Goal: Information Seeking & Learning: Learn about a topic

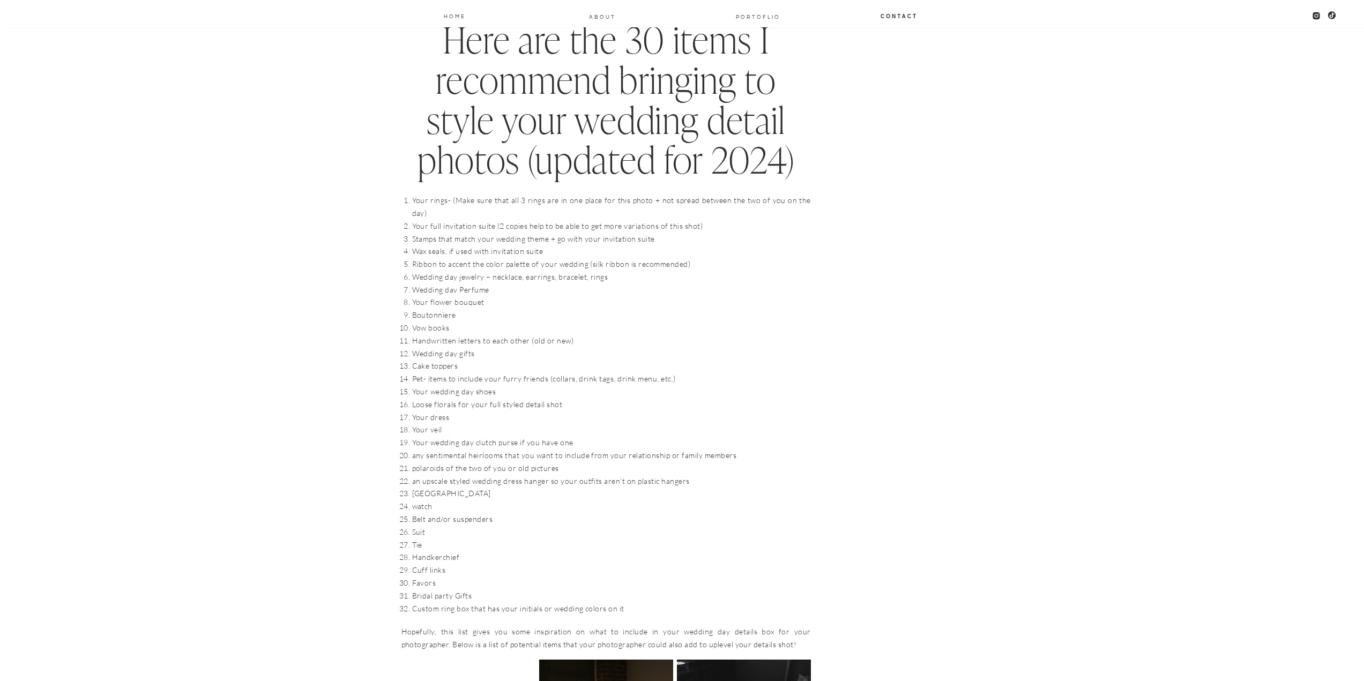
scroll to position [1018, 0]
drag, startPoint x: 492, startPoint y: 224, endPoint x: 518, endPoint y: 223, distance: 26.3
click at [518, 235] on li "Stamps that match your wedding theme + go with your invitation suite" at bounding box center [611, 241] width 399 height 13
drag, startPoint x: 434, startPoint y: 243, endPoint x: 483, endPoint y: 242, distance: 48.8
click at [483, 247] on li "Wax seals, if used with invitation suite" at bounding box center [611, 253] width 399 height 13
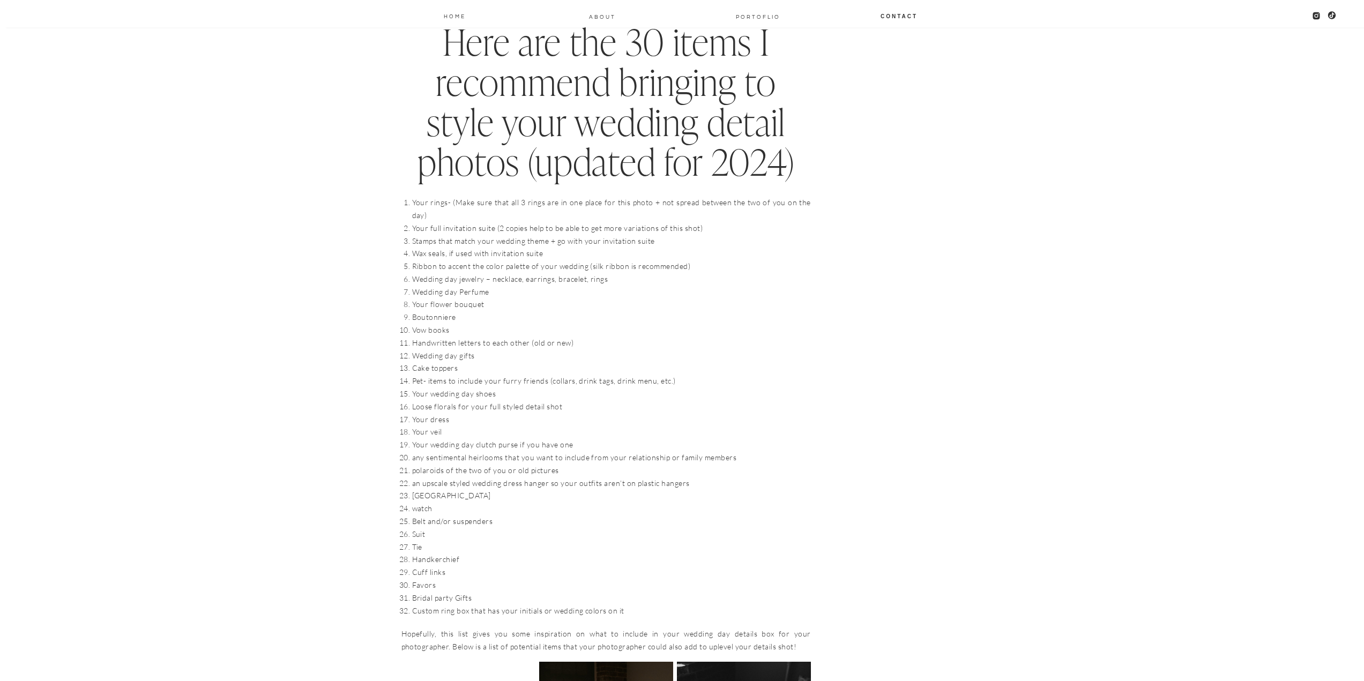
click at [441, 286] on li "Wedding day Perfume" at bounding box center [611, 292] width 399 height 13
drag, startPoint x: 429, startPoint y: 250, endPoint x: 465, endPoint y: 260, distance: 37.2
click at [462, 260] on li "Ribbon to accent the color palette of your wedding (silk ribbon is recommended)" at bounding box center [611, 266] width 399 height 13
click at [573, 286] on li "Wedding day Perfume" at bounding box center [611, 292] width 399 height 13
drag, startPoint x: 440, startPoint y: 237, endPoint x: 531, endPoint y: 248, distance: 91.7
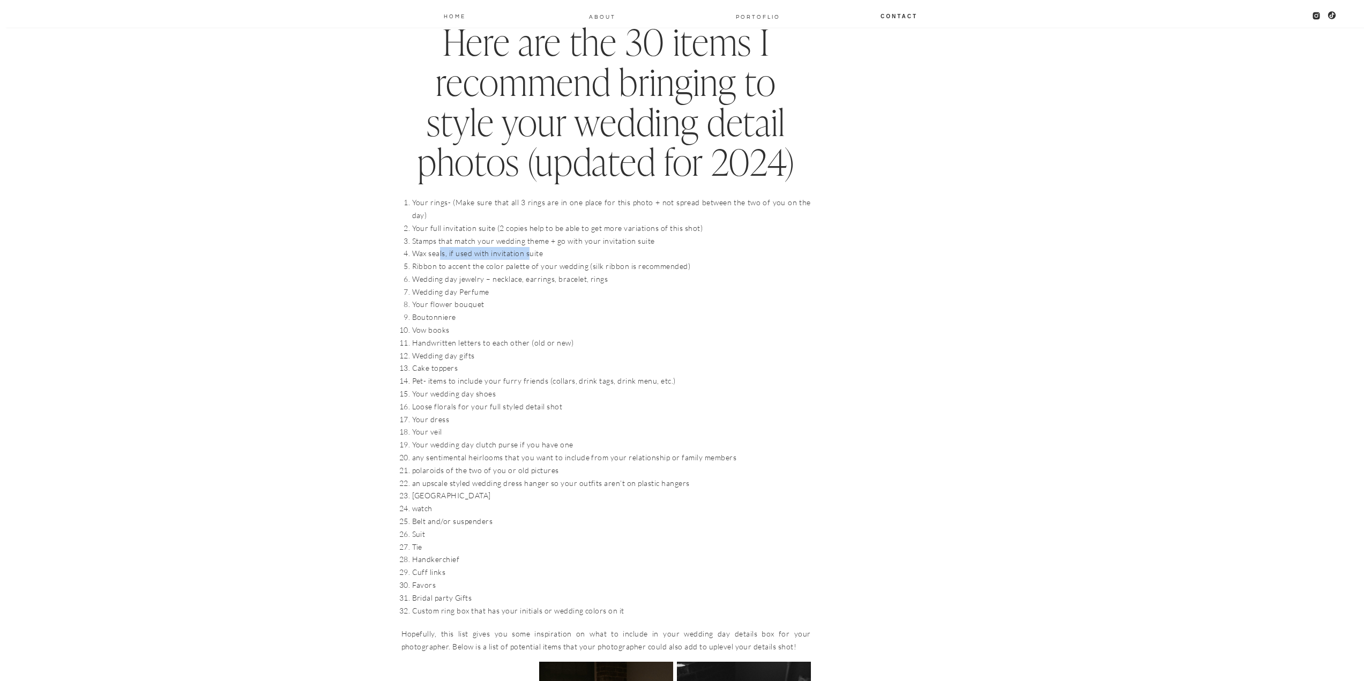
click at [535, 247] on li "Wax seals, if used with invitation suite" at bounding box center [611, 253] width 399 height 13
drag, startPoint x: 435, startPoint y: 255, endPoint x: 552, endPoint y: 255, distance: 117.4
click at [552, 260] on li "Ribbon to accent the color palette of your wedding (silk ribbon is recommended)" at bounding box center [611, 266] width 399 height 13
click at [553, 260] on li "Ribbon to accent the color palette of your wedding (silk ribbon is recommended)" at bounding box center [611, 266] width 399 height 13
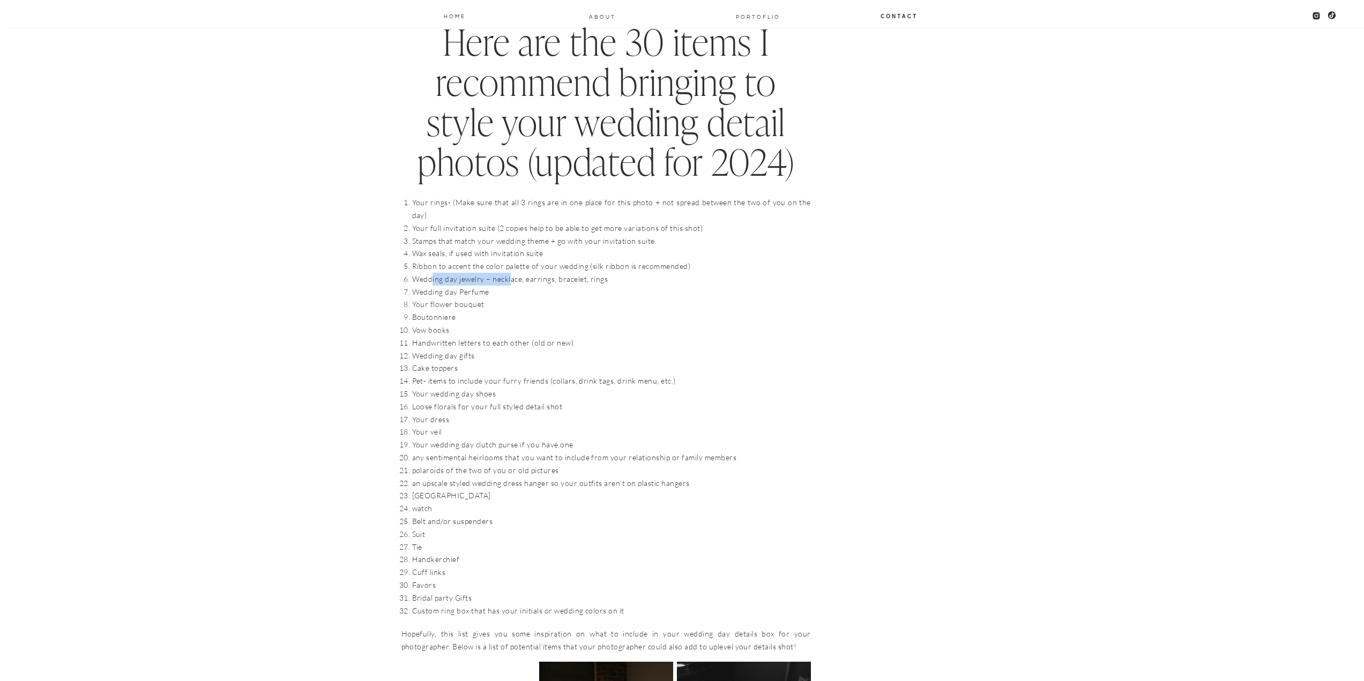
drag, startPoint x: 432, startPoint y: 268, endPoint x: 514, endPoint y: 270, distance: 82.5
click at [512, 273] on li "Wedding day jewelry – necklace, earrings, bracelet, rings" at bounding box center [611, 279] width 399 height 13
click at [513, 273] on li "Wedding day jewelry – necklace, earrings, bracelet, rings" at bounding box center [611, 279] width 399 height 13
drag, startPoint x: 442, startPoint y: 295, endPoint x: 467, endPoint y: 295, distance: 25.2
click at [467, 298] on li "Your flower bouquet" at bounding box center [611, 304] width 399 height 13
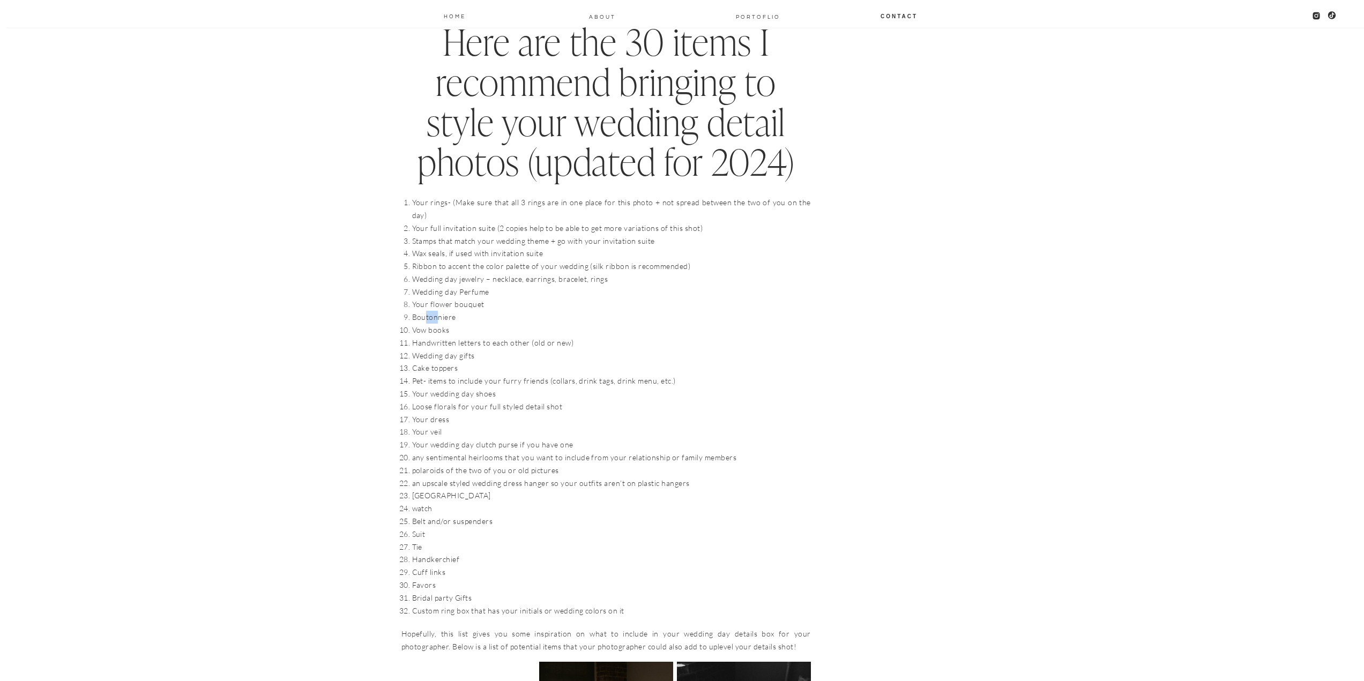
drag, startPoint x: 427, startPoint y: 309, endPoint x: 439, endPoint y: 312, distance: 12.7
click at [439, 311] on ol "Your rings- (Make sure that all 3 rings are in one place for this photo + not s…" at bounding box center [611, 406] width 399 height 421
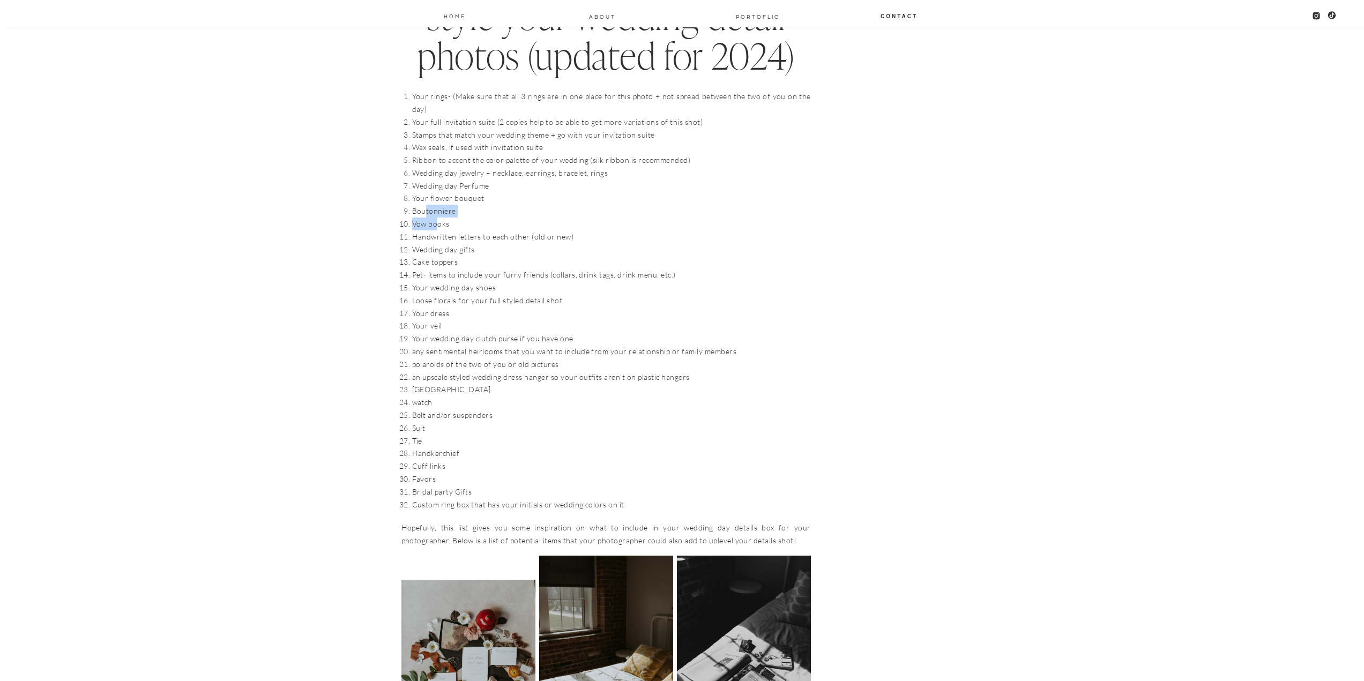
scroll to position [1125, 0]
click at [445, 229] on li "Handwritten letters to each other (old or new)" at bounding box center [611, 235] width 399 height 13
drag, startPoint x: 416, startPoint y: 227, endPoint x: 502, endPoint y: 222, distance: 85.9
click at [501, 229] on li "Handwritten letters to each other (old or new)" at bounding box center [611, 235] width 399 height 13
drag, startPoint x: 440, startPoint y: 237, endPoint x: 464, endPoint y: 236, distance: 23.6
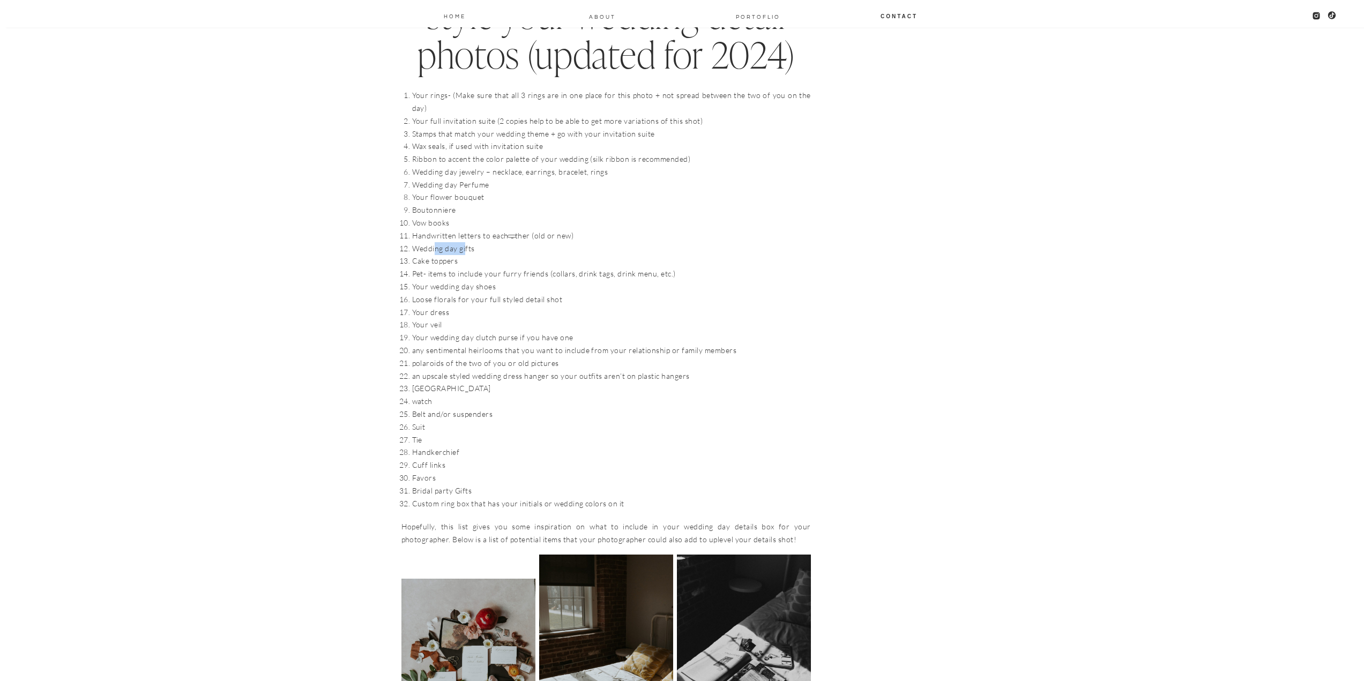
click at [464, 242] on li "Wedding day gifts" at bounding box center [611, 248] width 399 height 13
click at [465, 267] on li "Pet- items to include your furry friends (collars, drink tags, drink menu, etc.)" at bounding box center [611, 273] width 399 height 13
drag, startPoint x: 420, startPoint y: 235, endPoint x: 474, endPoint y: 233, distance: 53.6
click at [466, 242] on li "Wedding day gifts" at bounding box center [611, 248] width 399 height 13
click at [476, 255] on li "Cake toppers" at bounding box center [611, 261] width 399 height 13
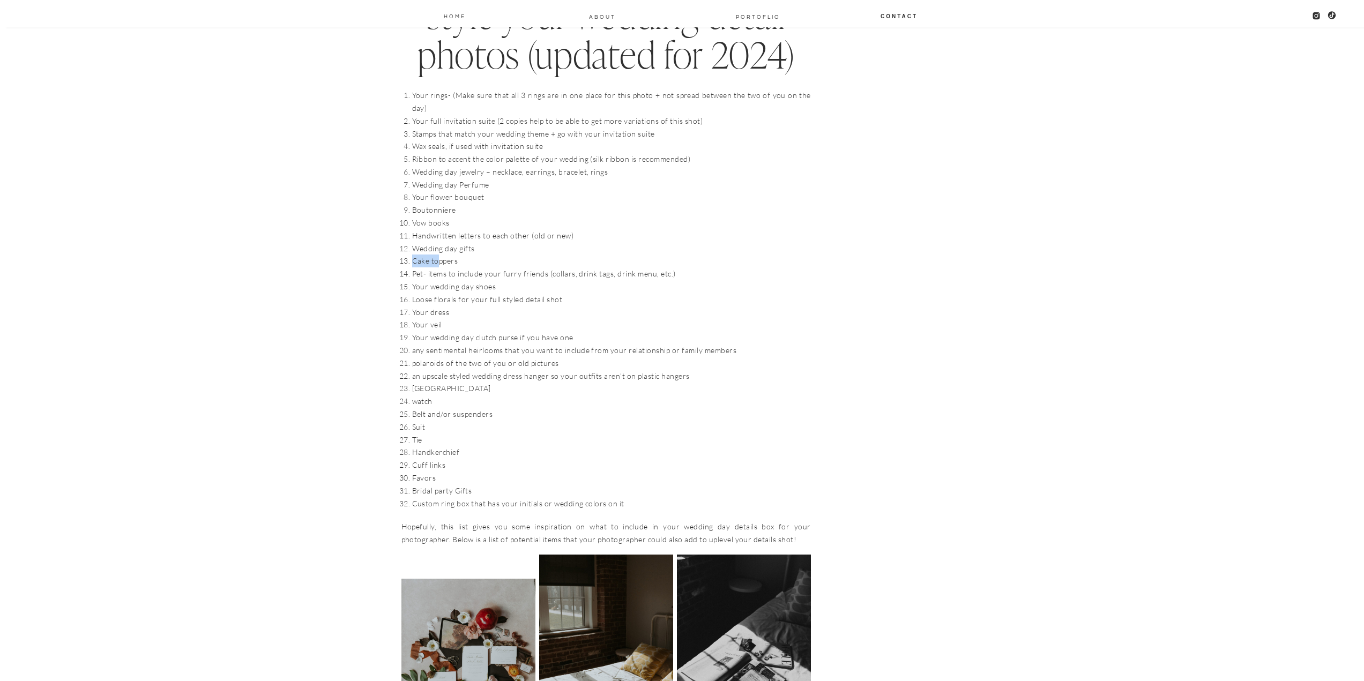
drag, startPoint x: 413, startPoint y: 247, endPoint x: 441, endPoint y: 248, distance: 28.4
click at [441, 255] on li "Cake toppers" at bounding box center [611, 261] width 399 height 13
drag, startPoint x: 427, startPoint y: 262, endPoint x: 483, endPoint y: 263, distance: 56.3
click at [483, 267] on li "Pet- items to include your furry friends (collars, drink tags, drink menu, etc.)" at bounding box center [611, 273] width 399 height 13
click at [452, 280] on li "Your wedding day shoes" at bounding box center [611, 286] width 399 height 13
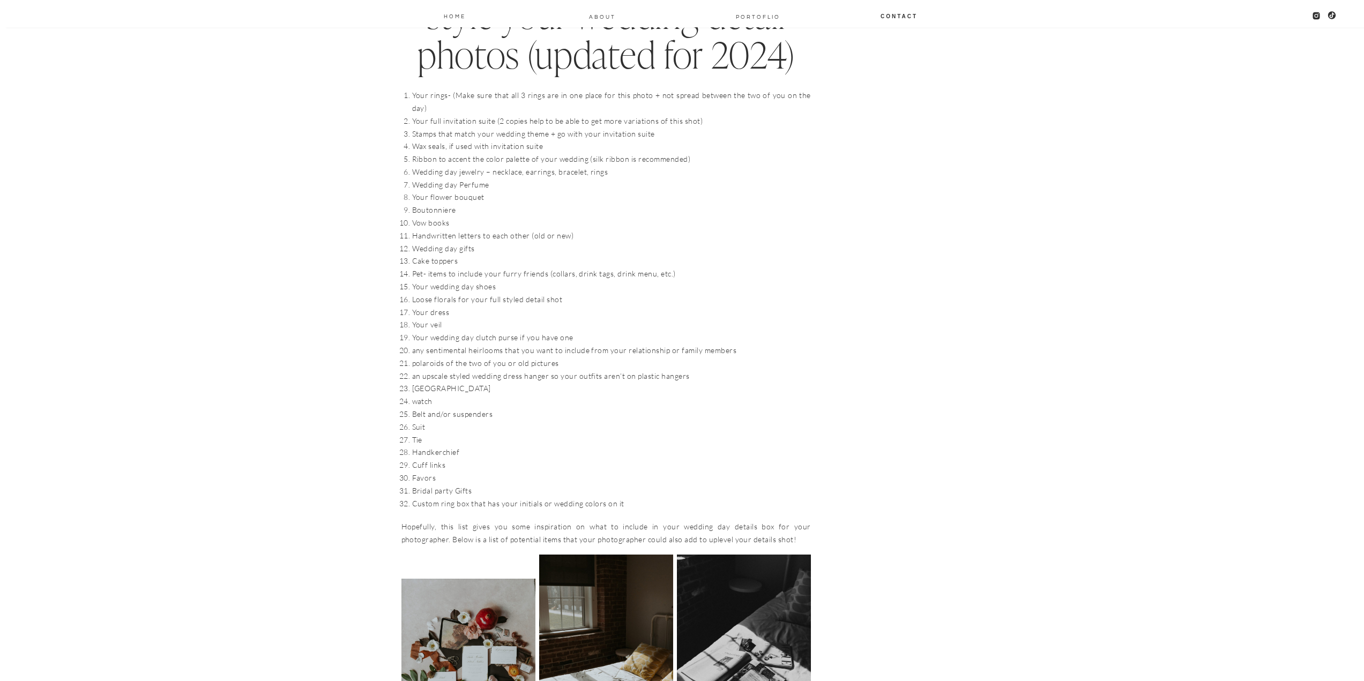
click at [452, 280] on li "Your wedding day shoes" at bounding box center [611, 286] width 399 height 13
click at [434, 318] on li "Your veil" at bounding box center [611, 324] width 399 height 13
drag, startPoint x: 466, startPoint y: 224, endPoint x: 476, endPoint y: 224, distance: 10.2
click at [475, 229] on li "Handwritten letters to each other (old or new)" at bounding box center [611, 235] width 399 height 13
drag, startPoint x: 444, startPoint y: 237, endPoint x: 454, endPoint y: 237, distance: 9.6
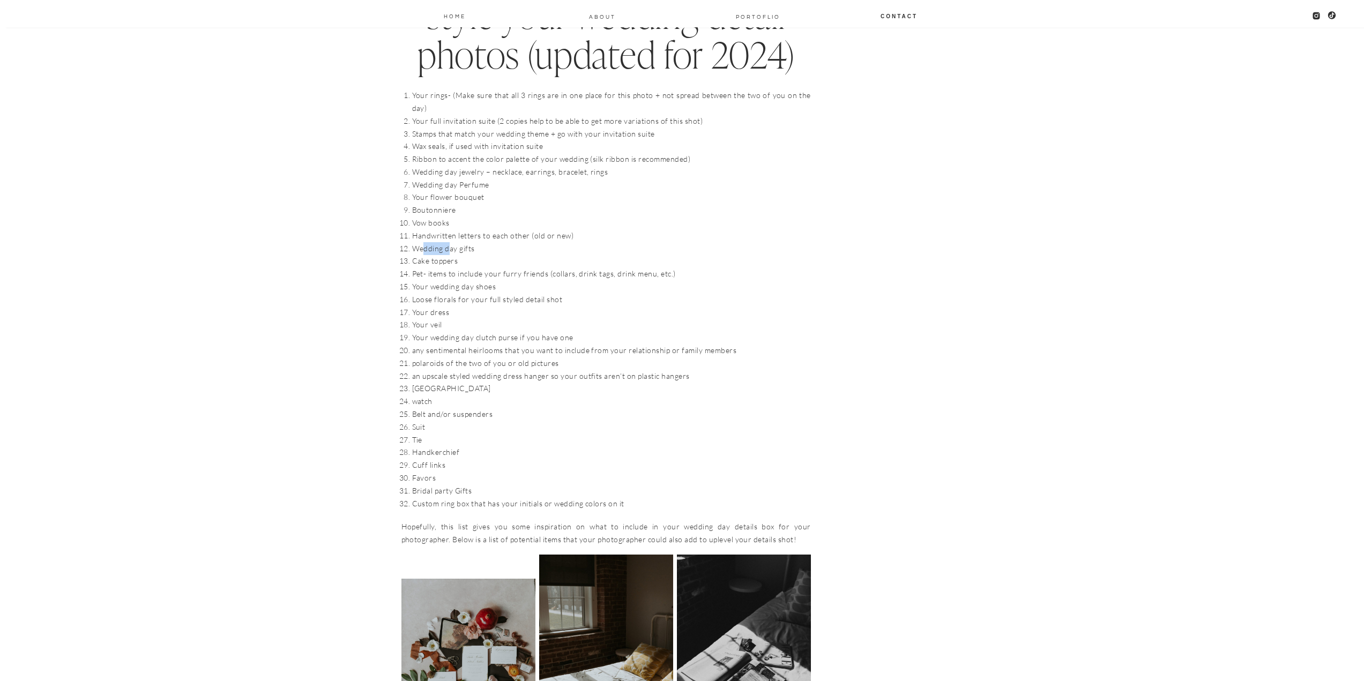
click at [454, 242] on li "Wedding day gifts" at bounding box center [611, 248] width 399 height 13
click at [443, 255] on li "Cake toppers" at bounding box center [611, 261] width 399 height 13
click at [451, 267] on li "Pet- items to include your furry friends (collars, drink tags, drink menu, etc.)" at bounding box center [611, 273] width 399 height 13
drag, startPoint x: 458, startPoint y: 322, endPoint x: 550, endPoint y: 320, distance: 92.2
click at [550, 331] on li "Your wedding day clutch purse if you have one" at bounding box center [611, 337] width 399 height 13
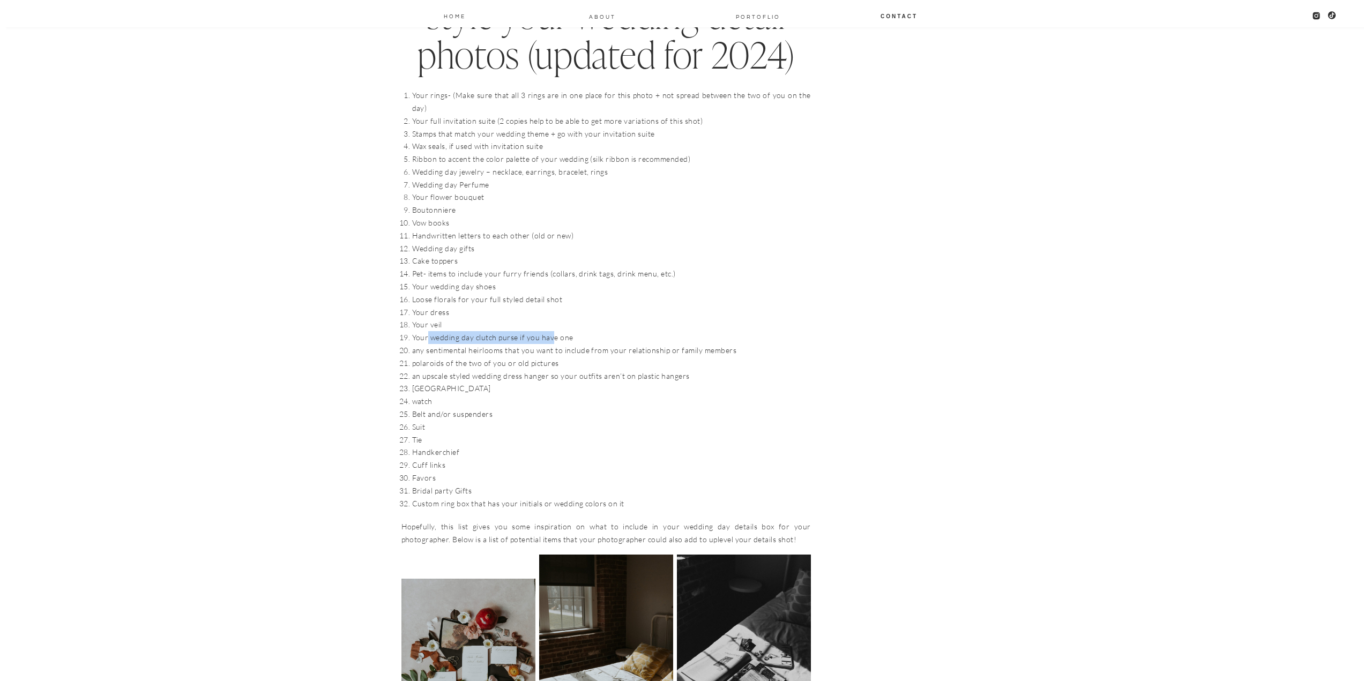
click at [550, 331] on li "Your wedding day clutch purse if you have one" at bounding box center [611, 337] width 399 height 13
drag, startPoint x: 431, startPoint y: 334, endPoint x: 501, endPoint y: 335, distance: 69.7
click at [500, 344] on li "any sentimental heirlooms that you want to include from your relationship or fa…" at bounding box center [611, 350] width 399 height 13
drag, startPoint x: 430, startPoint y: 351, endPoint x: 538, endPoint y: 357, distance: 107.9
click at [538, 357] on ol "Your rings- (Make sure that all 3 rings are in one place for this photo + not s…" at bounding box center [611, 299] width 399 height 421
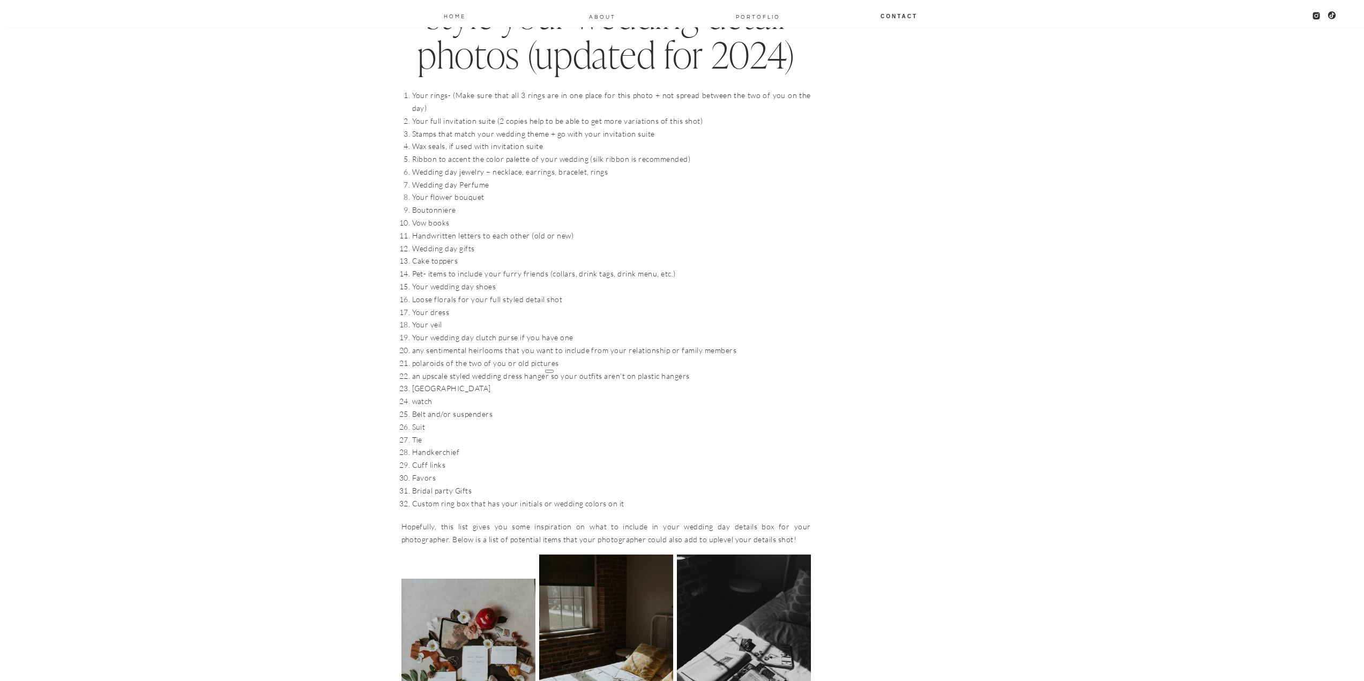
click at [472, 382] on li "[GEOGRAPHIC_DATA]" at bounding box center [611, 388] width 399 height 13
drag, startPoint x: 477, startPoint y: 340, endPoint x: 573, endPoint y: 341, distance: 95.9
click at [573, 344] on li "any sentimental heirlooms that you want to include from your relationship or fa…" at bounding box center [611, 350] width 399 height 13
click at [545, 370] on li "an upscale styled wedding dress hanger so your outfits aren’t on plastic hangers" at bounding box center [611, 376] width 399 height 13
drag, startPoint x: 424, startPoint y: 348, endPoint x: 513, endPoint y: 353, distance: 89.1
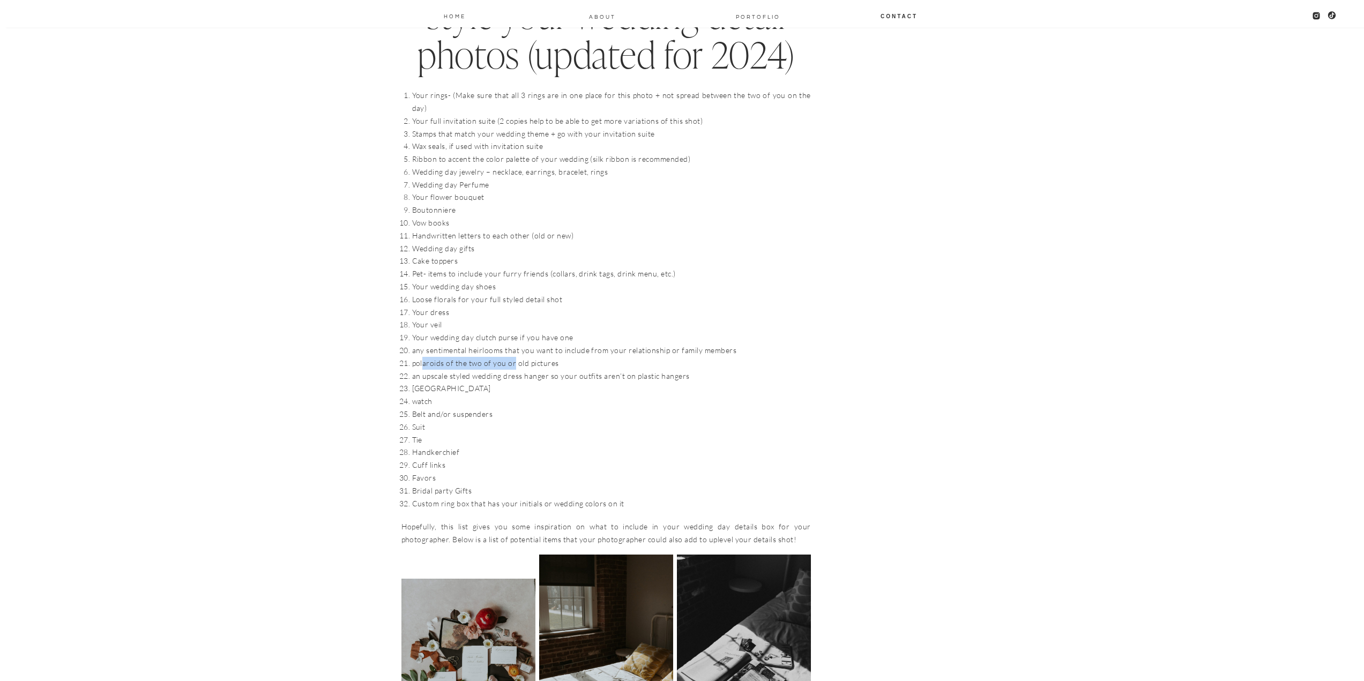
click at [513, 357] on li "polaroids of the two of you or old pictures" at bounding box center [611, 363] width 399 height 13
drag, startPoint x: 513, startPoint y: 353, endPoint x: 505, endPoint y: 356, distance: 8.5
click at [513, 357] on li "polaroids of the two of you or old pictures" at bounding box center [611, 363] width 399 height 13
drag, startPoint x: 475, startPoint y: 359, endPoint x: 516, endPoint y: 359, distance: 40.7
click at [516, 370] on li "an upscale styled wedding dress hanger so your outfits aren’t on plastic hangers" at bounding box center [611, 376] width 399 height 13
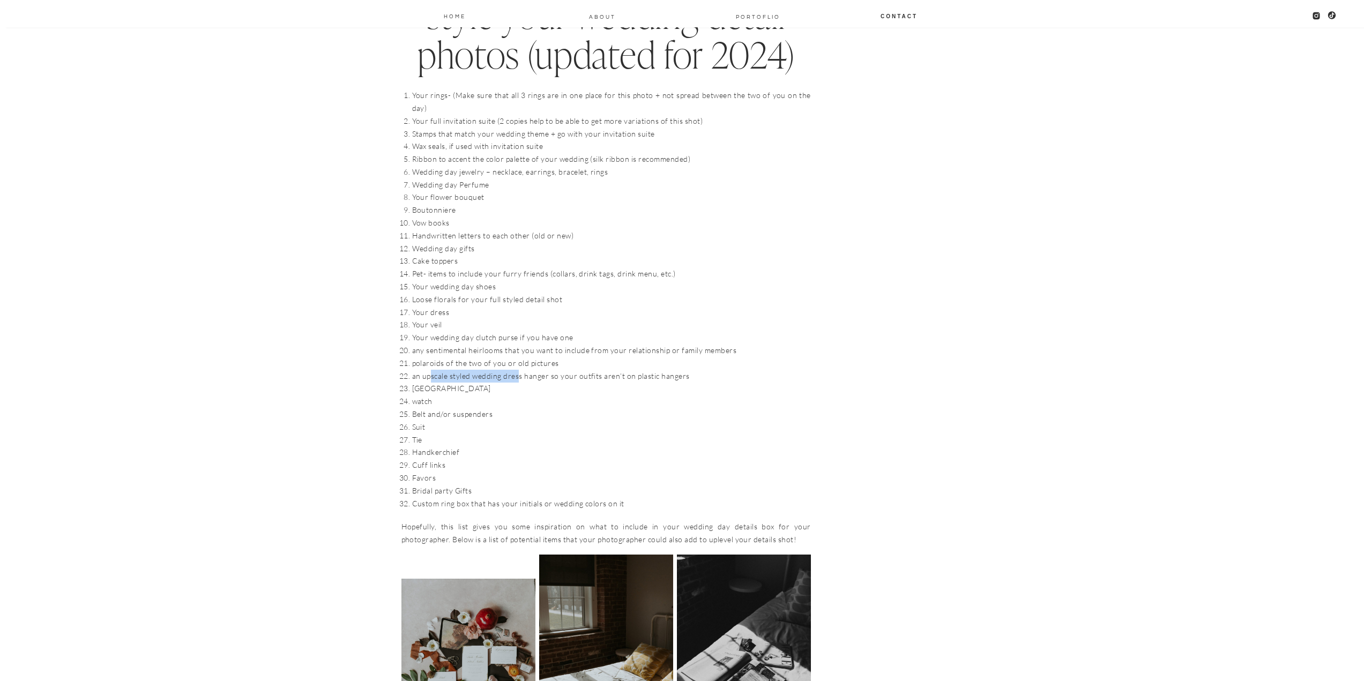
click at [516, 370] on li "an upscale styled wedding dress hanger so your outfits aren’t on plastic hangers" at bounding box center [611, 376] width 399 height 13
drag, startPoint x: 441, startPoint y: 366, endPoint x: 566, endPoint y: 371, distance: 125.0
click at [565, 371] on ol "Your rings- (Make sure that all 3 rings are in one place for this photo + not s…" at bounding box center [611, 299] width 399 height 421
click at [570, 382] on li "[GEOGRAPHIC_DATA]" at bounding box center [611, 388] width 399 height 13
click at [500, 408] on li "Belt and/or suspenders" at bounding box center [611, 414] width 399 height 13
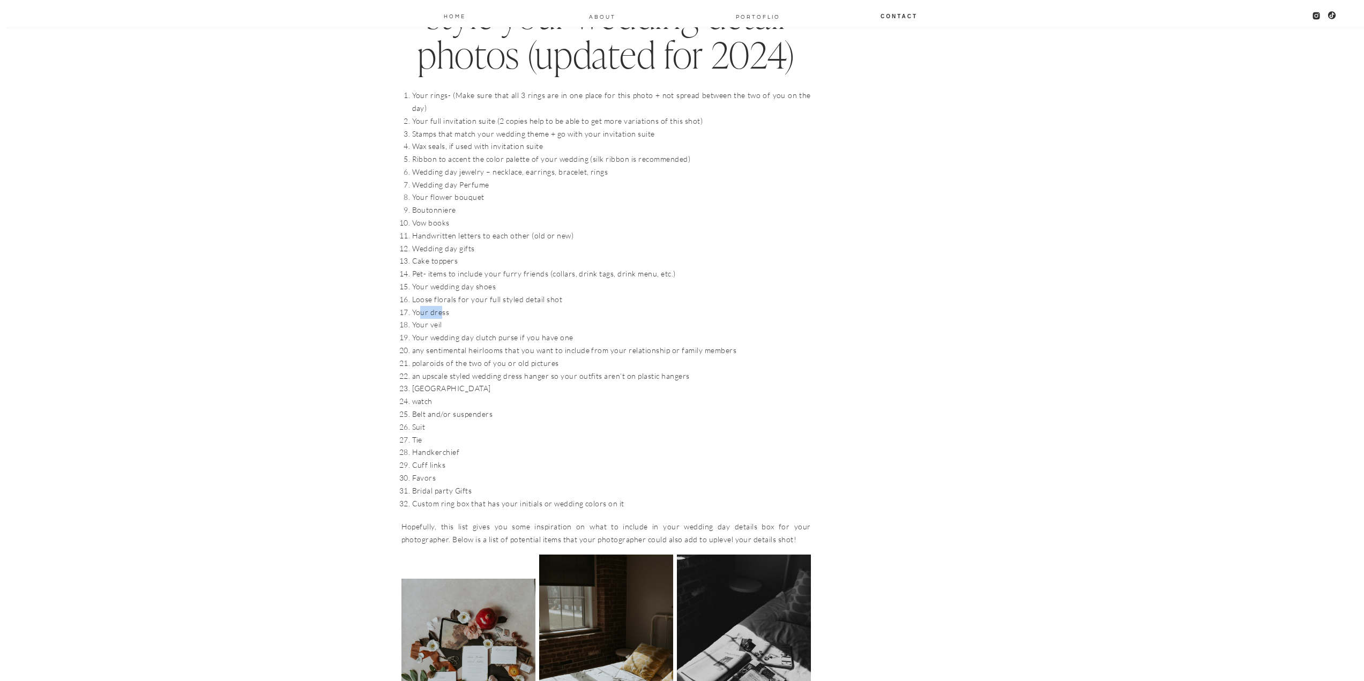
drag, startPoint x: 421, startPoint y: 300, endPoint x: 442, endPoint y: 302, distance: 21.0
click at [442, 306] on li "Your dress" at bounding box center [611, 312] width 399 height 13
click at [466, 331] on ol "Your rings- (Make sure that all 3 rings are in one place for this photo + not s…" at bounding box center [611, 299] width 399 height 421
click at [446, 370] on li "an upscale styled wedding dress hanger so your outfits aren’t on plastic hangers" at bounding box center [611, 376] width 399 height 13
drag, startPoint x: 444, startPoint y: 353, endPoint x: 541, endPoint y: 348, distance: 97.1
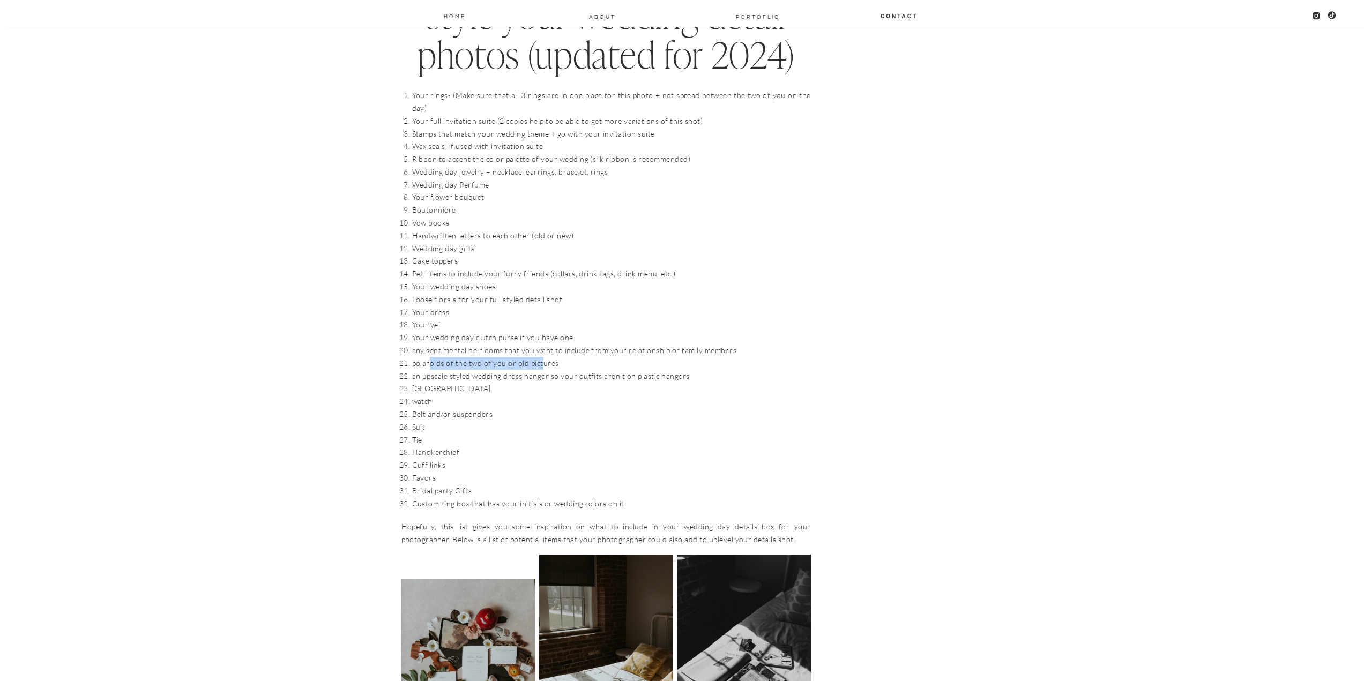
click at [541, 357] on li "polaroids of the two of you or old pictures" at bounding box center [611, 363] width 399 height 13
drag, startPoint x: 495, startPoint y: 366, endPoint x: 513, endPoint y: 362, distance: 18.1
click at [513, 370] on li "an upscale styled wedding dress hanger so your outfits aren’t on plastic hangers" at bounding box center [611, 376] width 399 height 13
click at [532, 370] on li "an upscale styled wedding dress hanger so your outfits aren’t on plastic hangers" at bounding box center [611, 376] width 399 height 13
drag, startPoint x: 541, startPoint y: 362, endPoint x: 636, endPoint y: 356, distance: 94.5
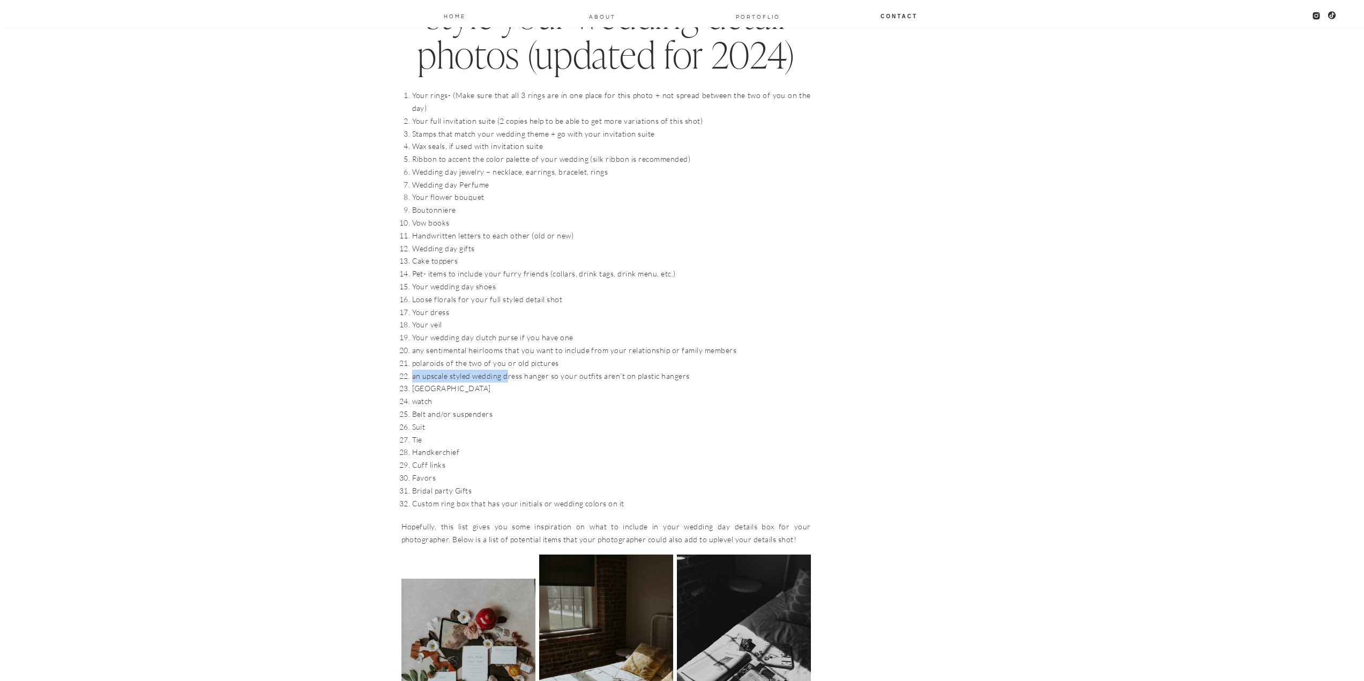
click at [636, 356] on ol "Your rings- (Make sure that all 3 rings are in one place for this photo + not s…" at bounding box center [611, 299] width 399 height 421
click at [484, 395] on li "watch" at bounding box center [611, 401] width 399 height 13
drag, startPoint x: 511, startPoint y: 362, endPoint x: 637, endPoint y: 360, distance: 125.4
click at [637, 370] on li "an upscale styled wedding dress hanger so your outfits aren’t on plastic hangers" at bounding box center [611, 376] width 399 height 13
click at [499, 408] on li "Belt and/or suspenders" at bounding box center [611, 414] width 399 height 13
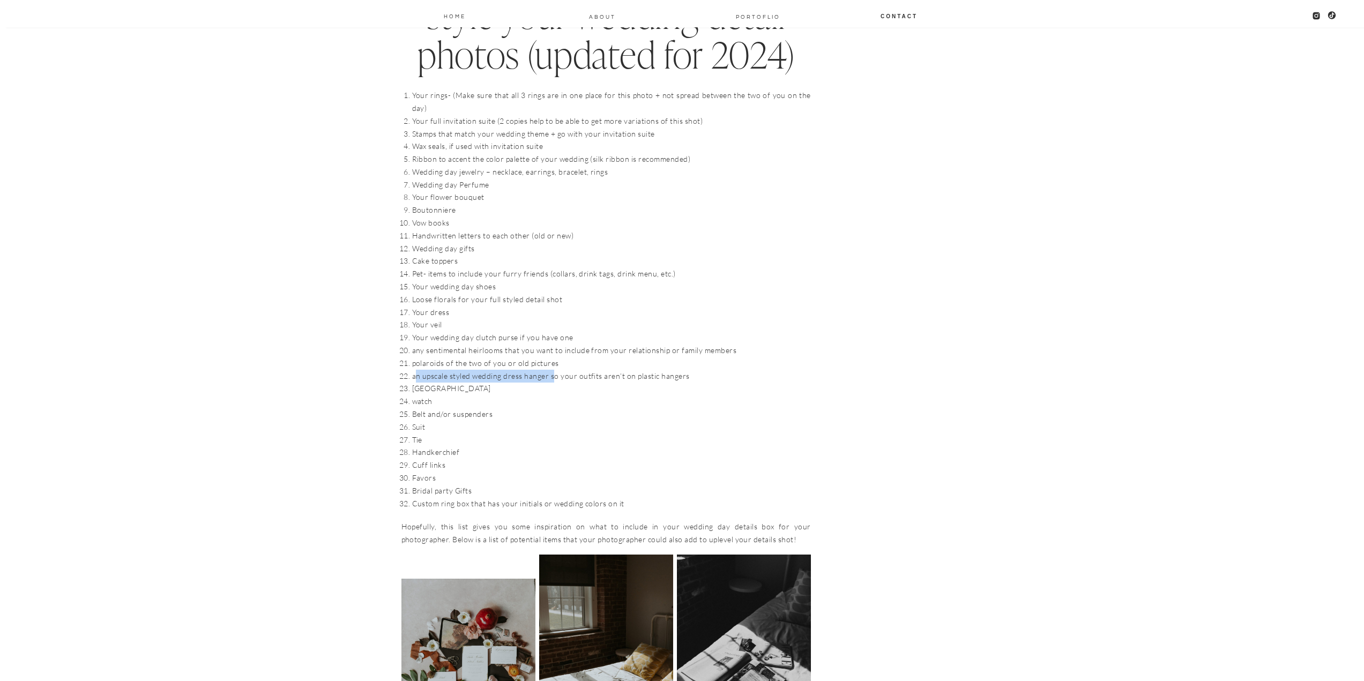
drag, startPoint x: 415, startPoint y: 366, endPoint x: 559, endPoint y: 363, distance: 143.6
click at [559, 370] on li "an upscale styled wedding dress hanger so your outfits aren’t on plastic hangers" at bounding box center [611, 376] width 399 height 13
click at [461, 408] on li "Belt and/or suspenders" at bounding box center [611, 414] width 399 height 13
drag, startPoint x: 429, startPoint y: 376, endPoint x: 442, endPoint y: 409, distance: 36.1
click at [440, 406] on ol "Your rings- (Make sure that all 3 rings are in one place for this photo + not s…" at bounding box center [611, 299] width 399 height 421
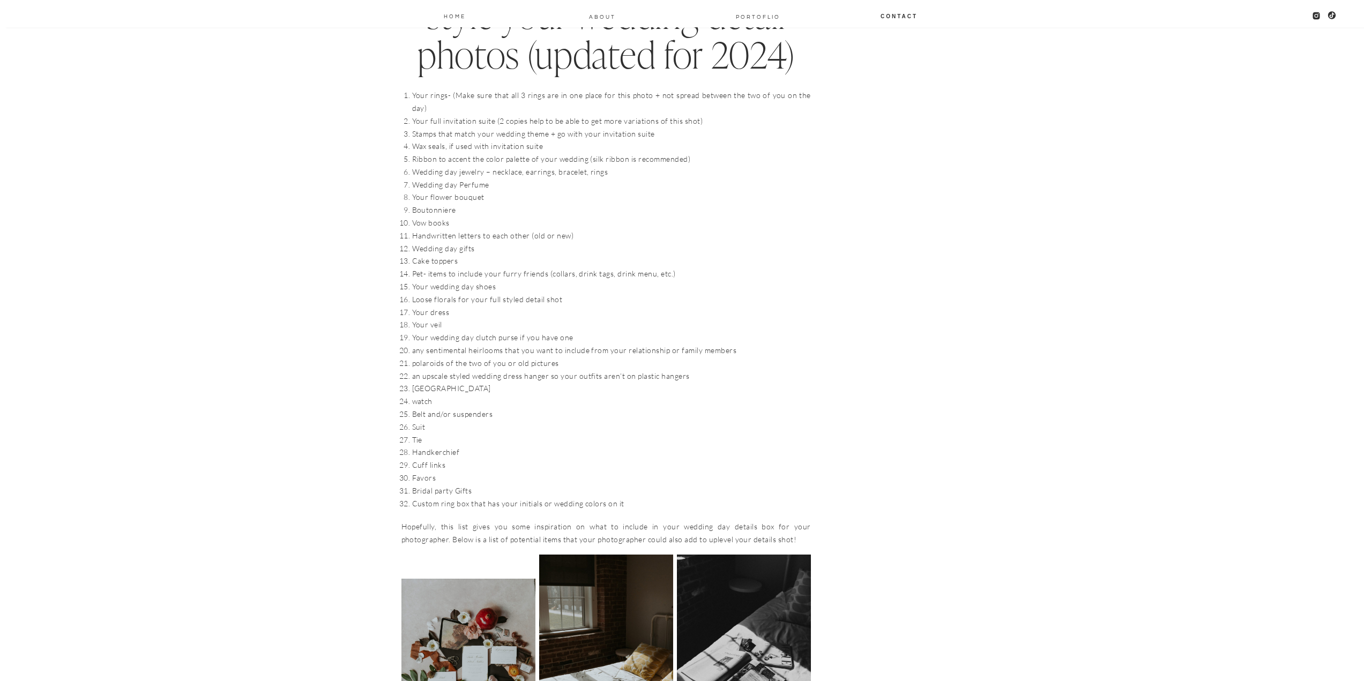
click at [485, 331] on li "Your wedding day clutch purse if you have one" at bounding box center [611, 337] width 399 height 13
drag, startPoint x: 421, startPoint y: 402, endPoint x: 494, endPoint y: 409, distance: 73.7
click at [494, 409] on ol "Your rings- (Make sure that all 3 rings are in one place for this photo + not s…" at bounding box center [611, 299] width 399 height 421
click at [454, 434] on li "Tie" at bounding box center [611, 440] width 399 height 13
drag, startPoint x: 440, startPoint y: 400, endPoint x: 447, endPoint y: 401, distance: 7.5
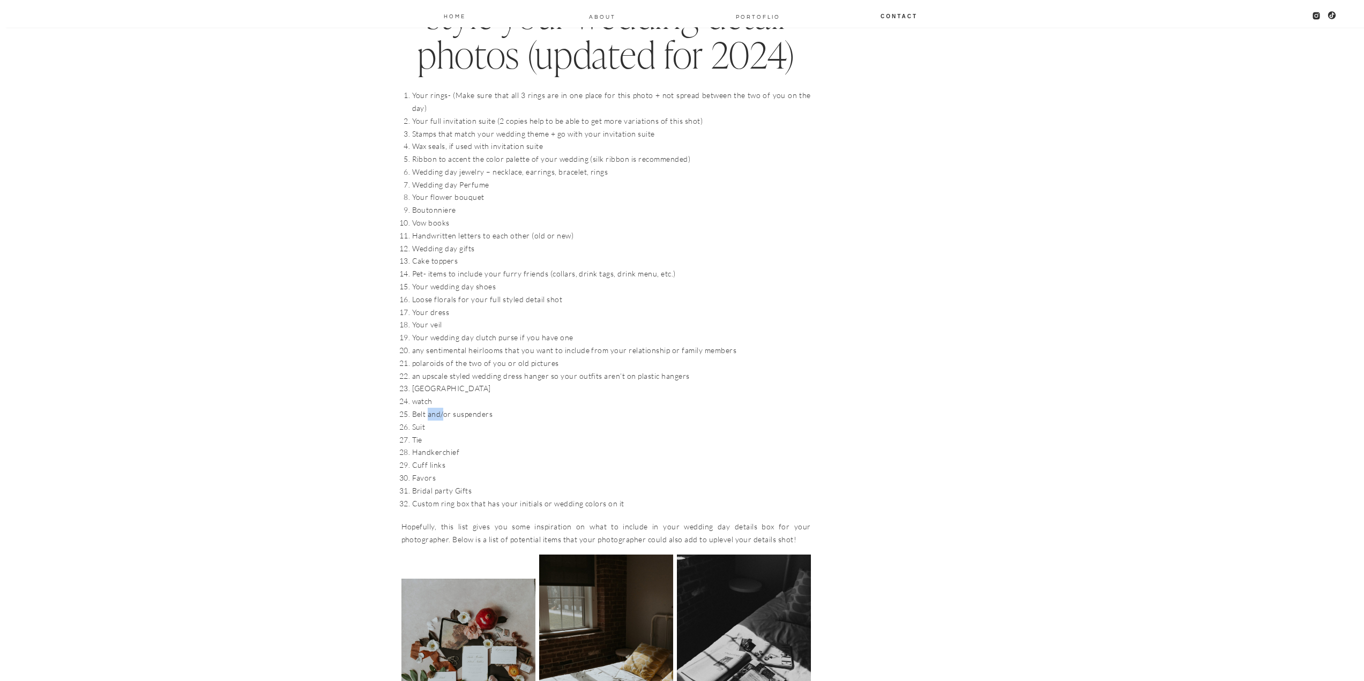
click at [447, 408] on li "Belt and/or suspenders" at bounding box center [611, 414] width 399 height 13
drag, startPoint x: 415, startPoint y: 411, endPoint x: 416, endPoint y: 431, distance: 19.9
click at [416, 427] on ol "Your rings- (Make sure that all 3 rings are in one place for this photo + not s…" at bounding box center [611, 299] width 399 height 421
click at [416, 434] on li "Tie" at bounding box center [611, 440] width 399 height 13
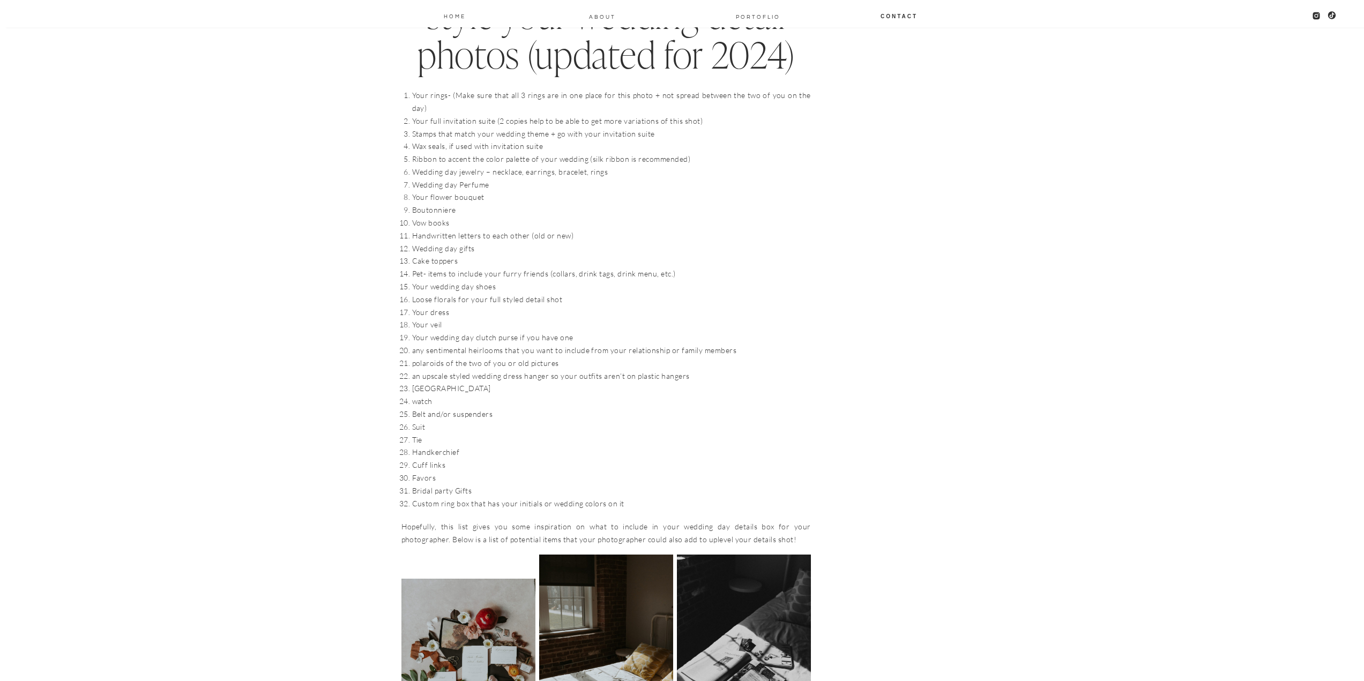
click at [437, 459] on li "Cuff links" at bounding box center [611, 465] width 399 height 13
drag, startPoint x: 446, startPoint y: 444, endPoint x: 457, endPoint y: 447, distance: 10.9
click at [458, 446] on li "Handkerchief" at bounding box center [611, 452] width 399 height 13
drag, startPoint x: 429, startPoint y: 450, endPoint x: 438, endPoint y: 452, distance: 9.4
click at [442, 459] on li "Cuff links" at bounding box center [611, 465] width 399 height 13
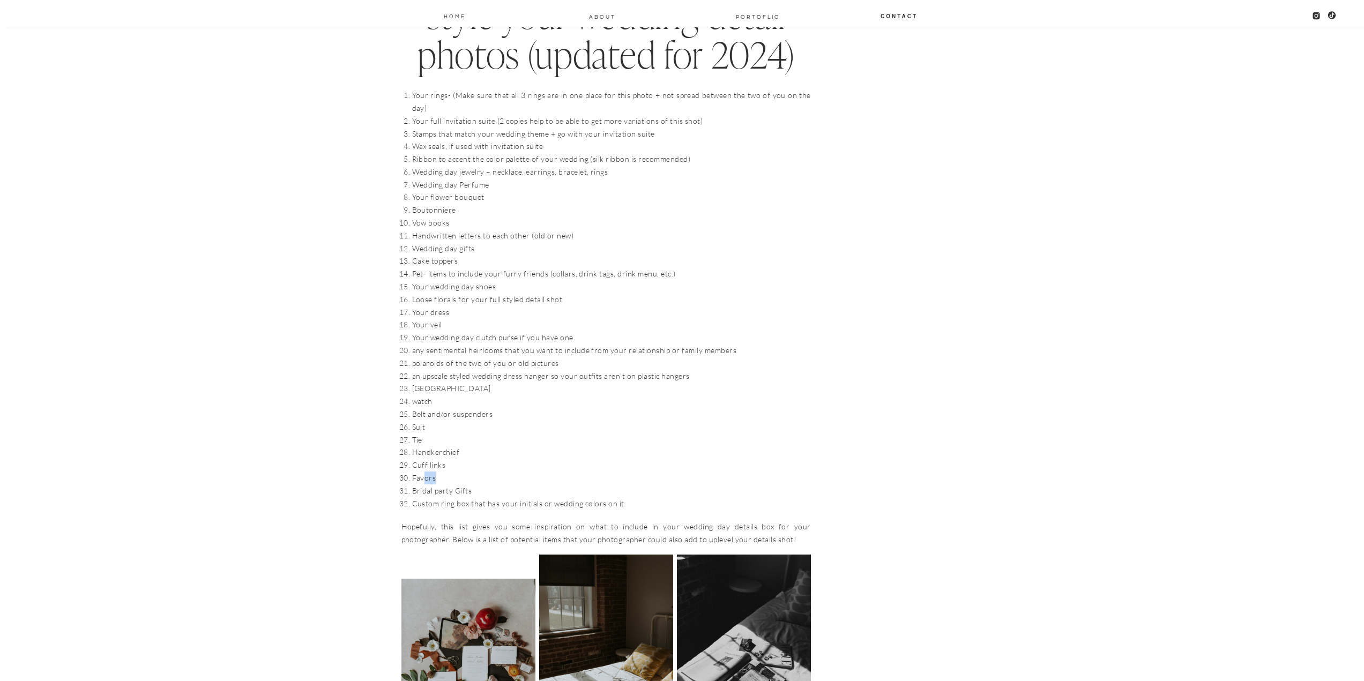
drag, startPoint x: 433, startPoint y: 465, endPoint x: 440, endPoint y: 469, distance: 8.2
click at [440, 472] on li "Favors" at bounding box center [611, 478] width 399 height 13
drag, startPoint x: 423, startPoint y: 482, endPoint x: 478, endPoint y: 484, distance: 55.2
click at [478, 484] on ol "Your rings- (Make sure that all 3 rings are in one place for this photo + not s…" at bounding box center [611, 299] width 399 height 421
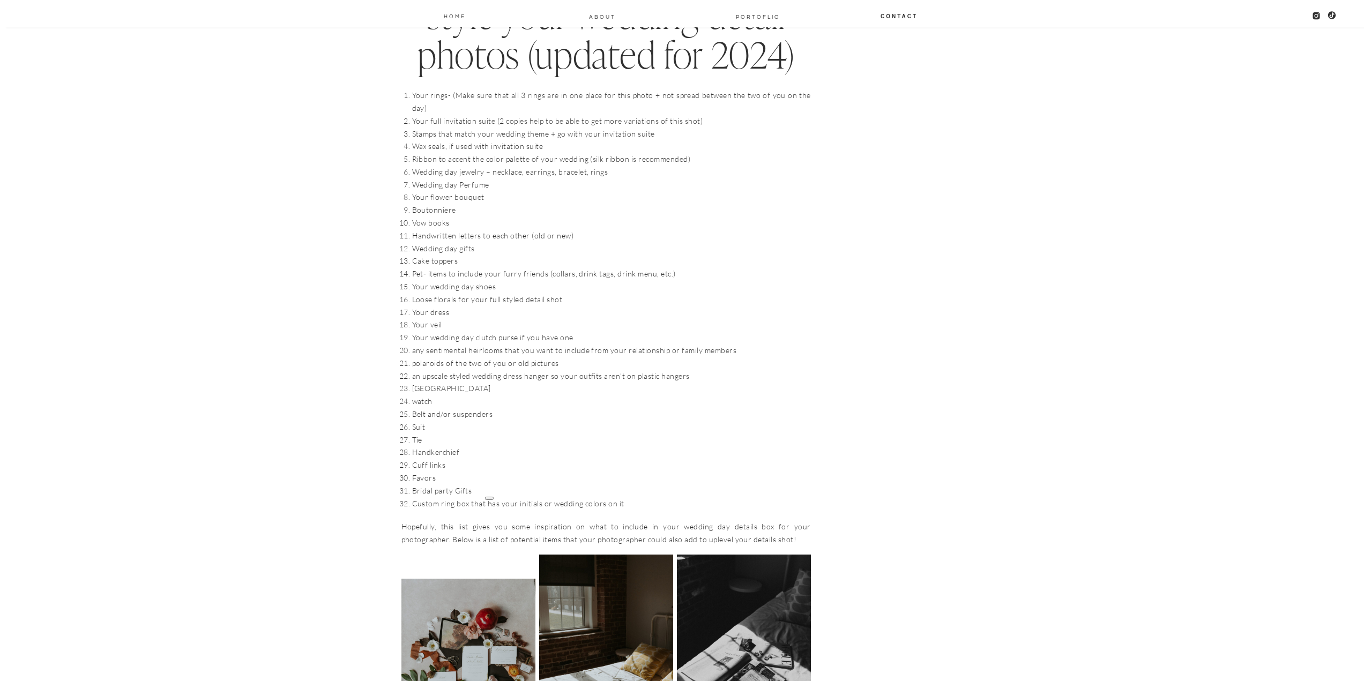
click at [450, 520] on p "Hopefully, this list gives you some inspiration on what to include in your wedd…" at bounding box center [605, 533] width 409 height 26
drag, startPoint x: 423, startPoint y: 479, endPoint x: 457, endPoint y: 482, distance: 33.9
click at [457, 484] on li "Bridal party Gifts" at bounding box center [611, 490] width 399 height 13
drag, startPoint x: 427, startPoint y: 497, endPoint x: 441, endPoint y: 494, distance: 14.8
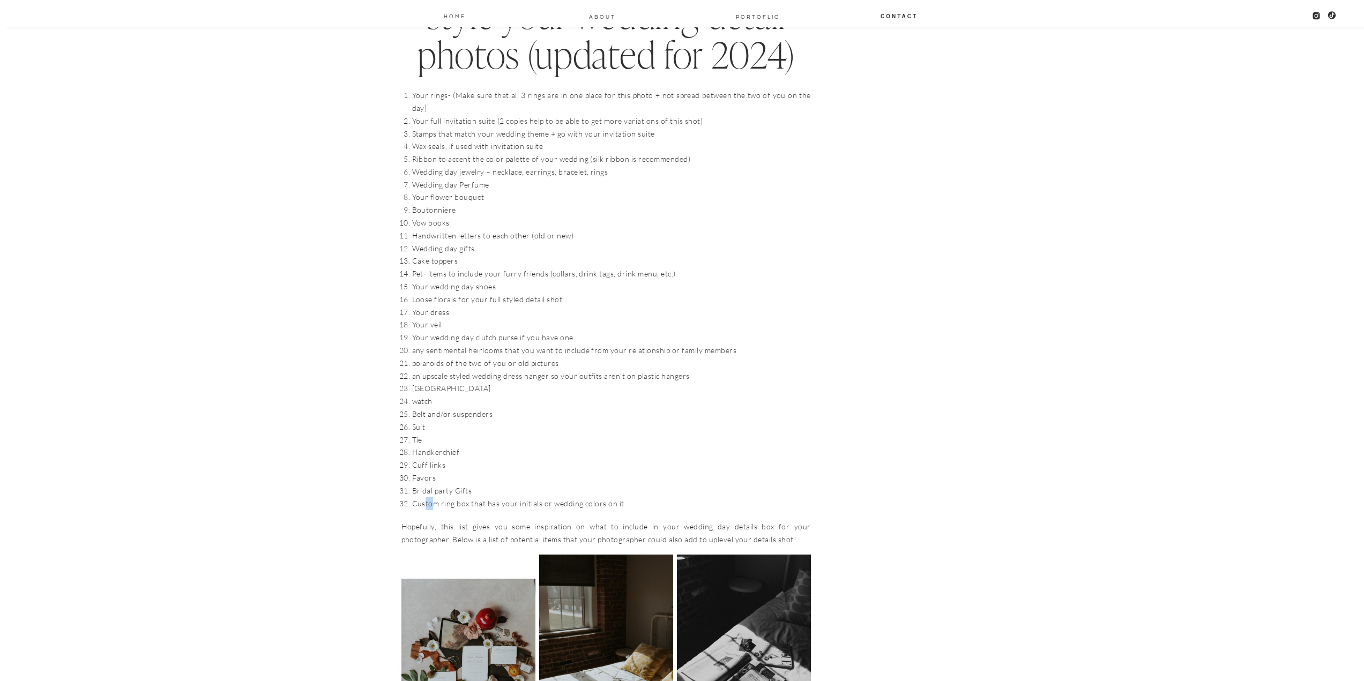
click at [432, 497] on li "Custom ring box that has your initials or wedding colors on it" at bounding box center [611, 503] width 399 height 13
click at [508, 497] on li "Custom ring box that has your initials or wedding colors on it" at bounding box center [611, 503] width 399 height 13
drag, startPoint x: 420, startPoint y: 477, endPoint x: 444, endPoint y: 481, distance: 23.9
click at [443, 484] on li "Bridal party Gifts" at bounding box center [611, 490] width 399 height 13
drag, startPoint x: 413, startPoint y: 495, endPoint x: 520, endPoint y: 496, distance: 107.7
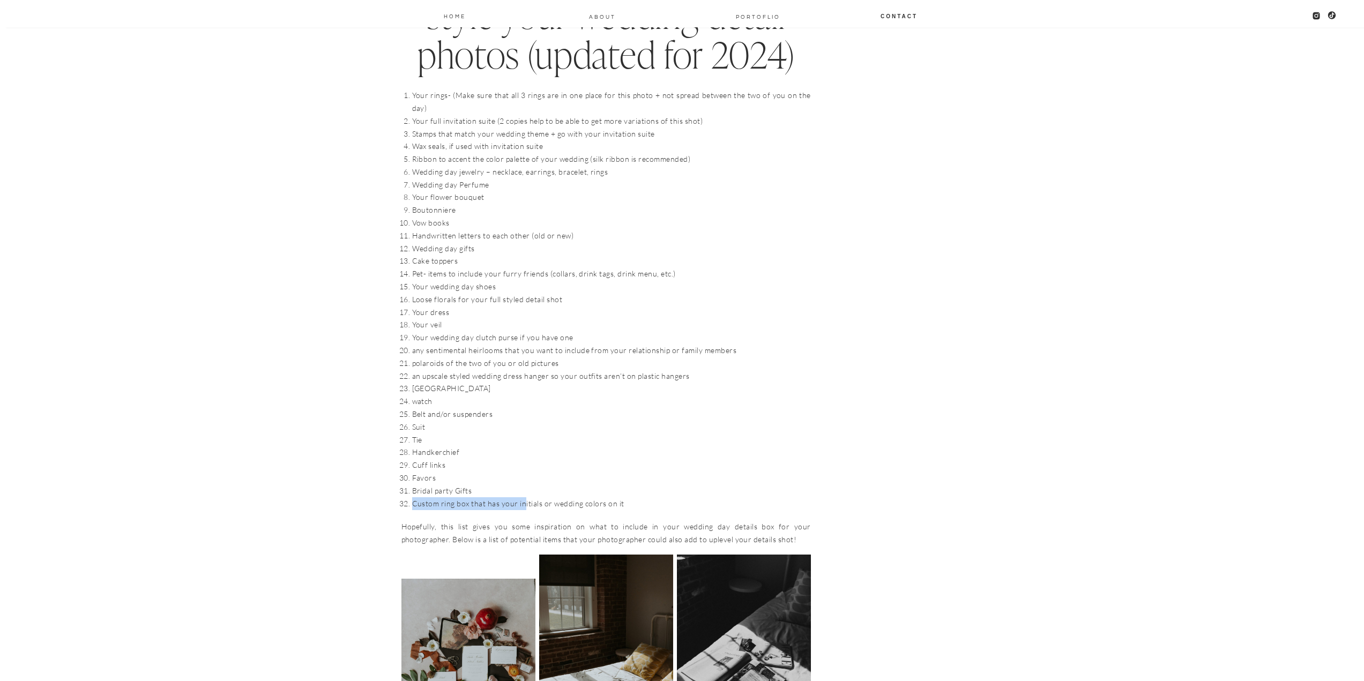
click at [522, 497] on li "Custom ring box that has your initials or wedding colors on it" at bounding box center [611, 503] width 399 height 13
drag, startPoint x: 414, startPoint y: 475, endPoint x: 486, endPoint y: 476, distance: 71.8
click at [485, 484] on li "Bridal party Gifts" at bounding box center [611, 490] width 399 height 13
click at [486, 484] on li "Bridal party Gifts" at bounding box center [611, 490] width 399 height 13
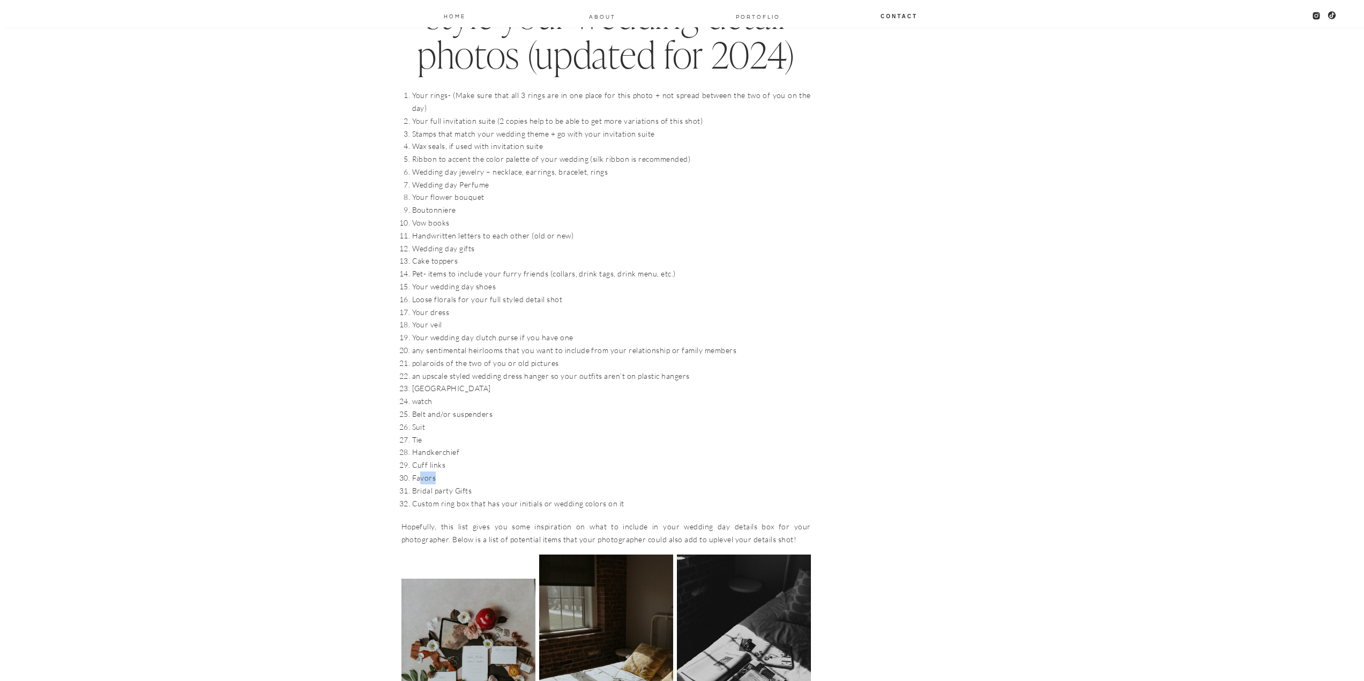
click at [439, 472] on li "Favors" at bounding box center [611, 478] width 399 height 13
drag, startPoint x: 425, startPoint y: 452, endPoint x: 454, endPoint y: 454, distance: 29.5
click at [453, 459] on li "Cuff links" at bounding box center [611, 465] width 399 height 13
click at [454, 459] on li "Cuff links" at bounding box center [611, 465] width 399 height 13
drag, startPoint x: 421, startPoint y: 440, endPoint x: 468, endPoint y: 442, distance: 47.7
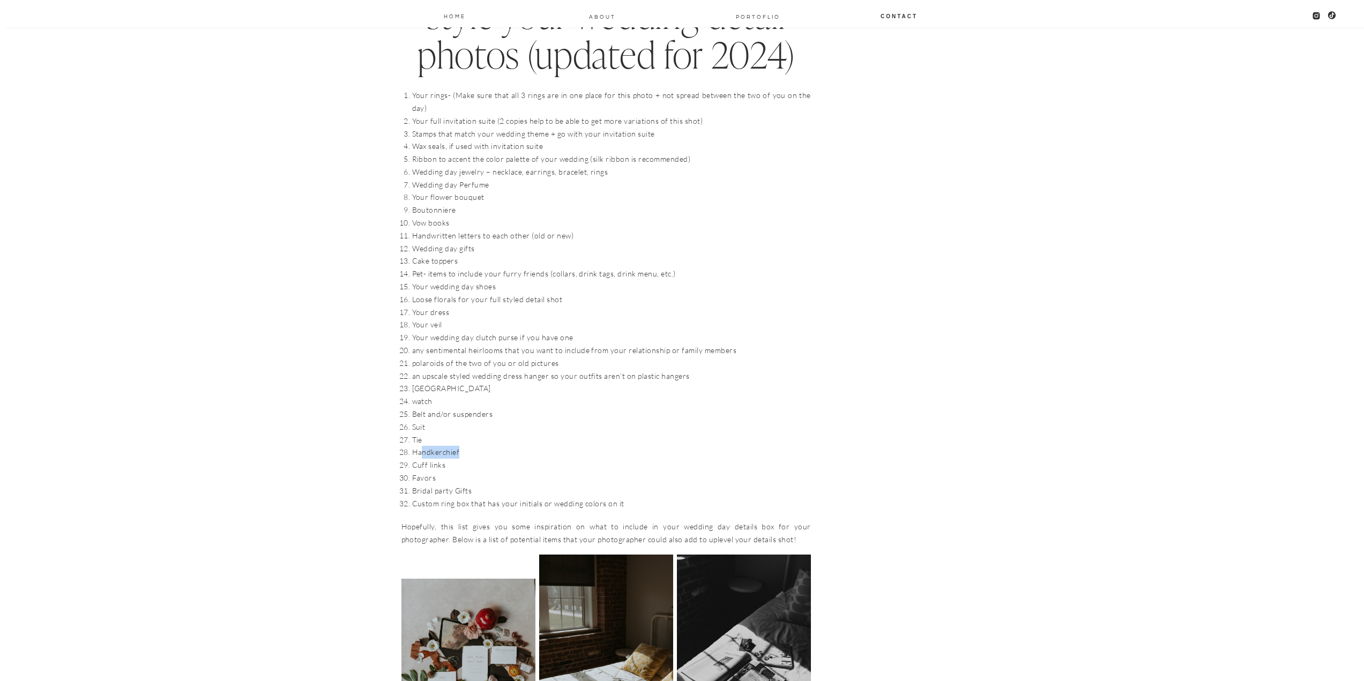
click at [468, 446] on li "Handkerchief" at bounding box center [611, 452] width 399 height 13
drag, startPoint x: 425, startPoint y: 454, endPoint x: 453, endPoint y: 459, distance: 28.8
click at [454, 459] on li "Cuff links" at bounding box center [611, 465] width 399 height 13
drag, startPoint x: 427, startPoint y: 467, endPoint x: 447, endPoint y: 469, distance: 19.9
click at [447, 472] on li "Favors" at bounding box center [611, 478] width 399 height 13
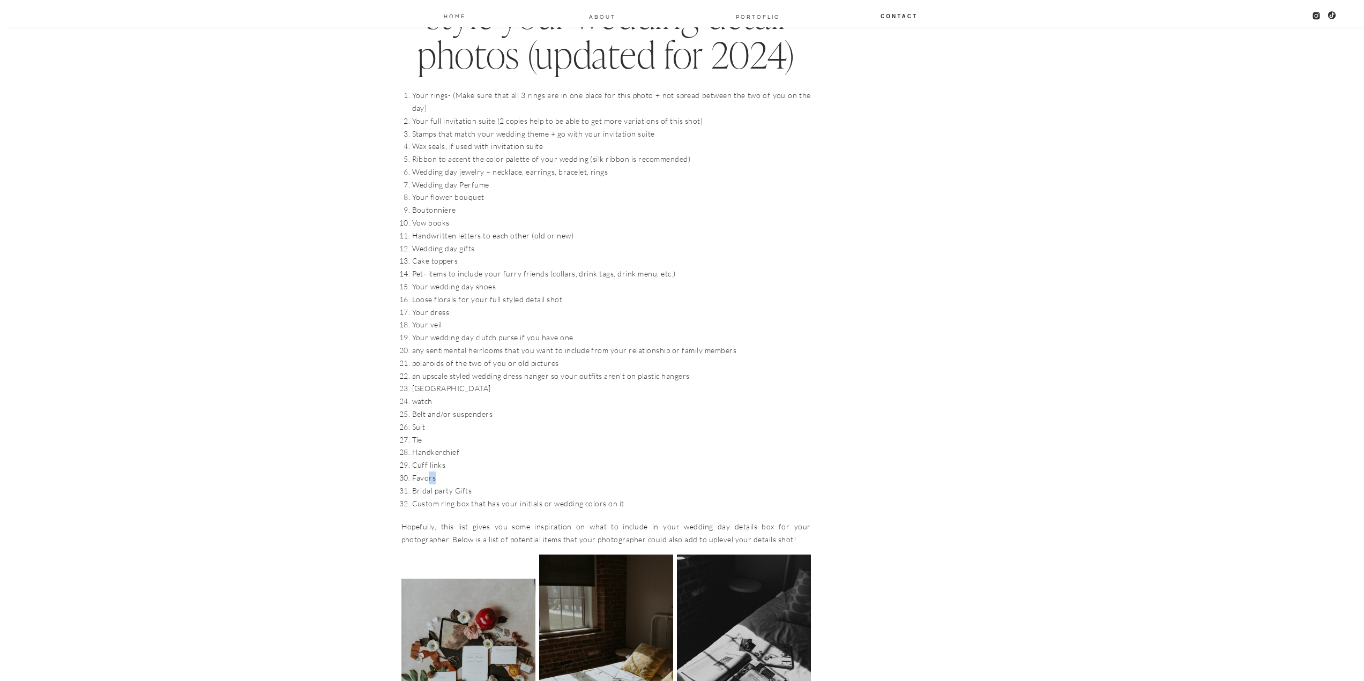
click at [447, 472] on li "Favors" at bounding box center [611, 478] width 399 height 13
drag, startPoint x: 434, startPoint y: 479, endPoint x: 480, endPoint y: 482, distance: 46.2
click at [476, 484] on li "Bridal party Gifts" at bounding box center [611, 490] width 399 height 13
click at [768, 306] on li "Your dress" at bounding box center [611, 312] width 399 height 13
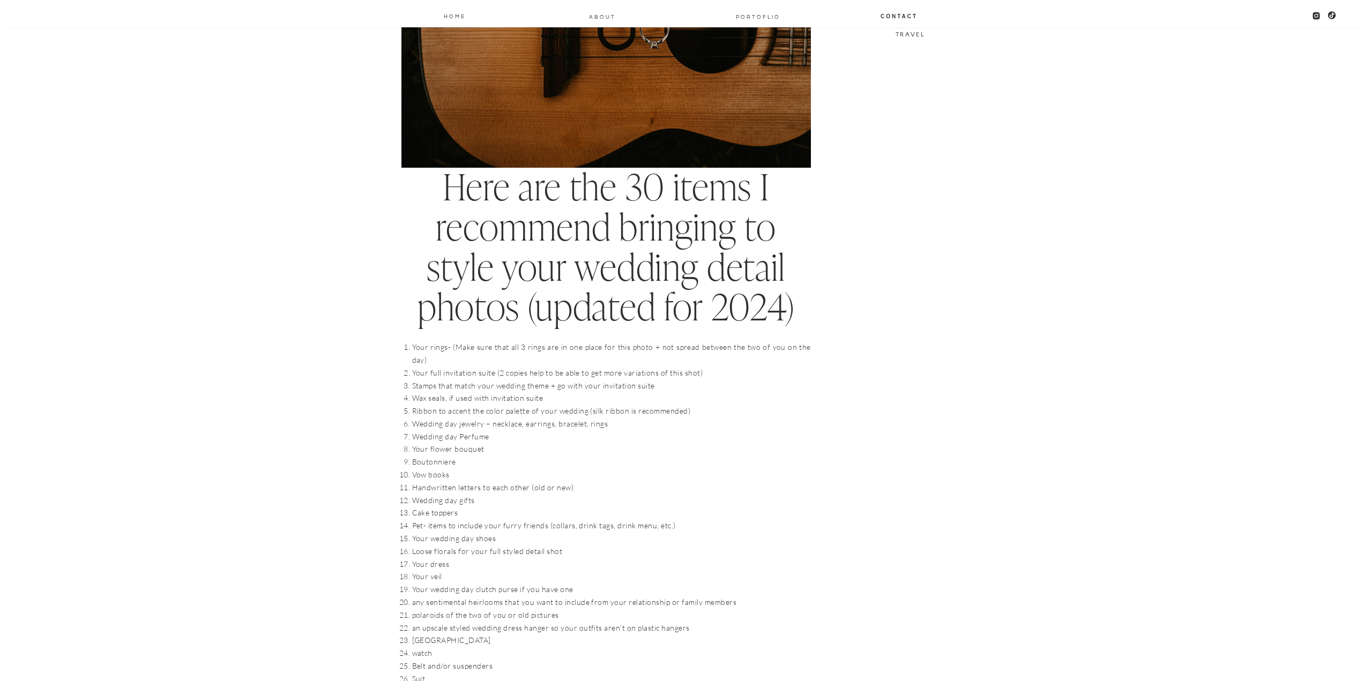
scroll to position [857, 0]
